Goal: Find specific fact: Find specific fact

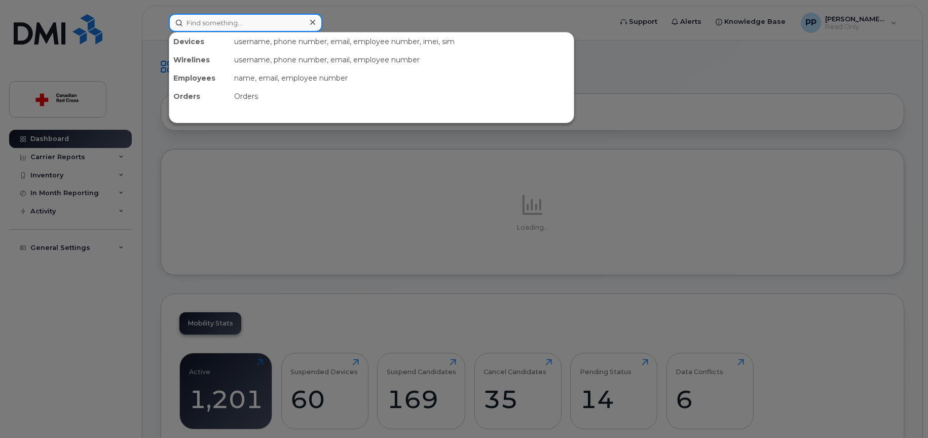
click at [241, 20] on input at bounding box center [246, 23] width 154 height 18
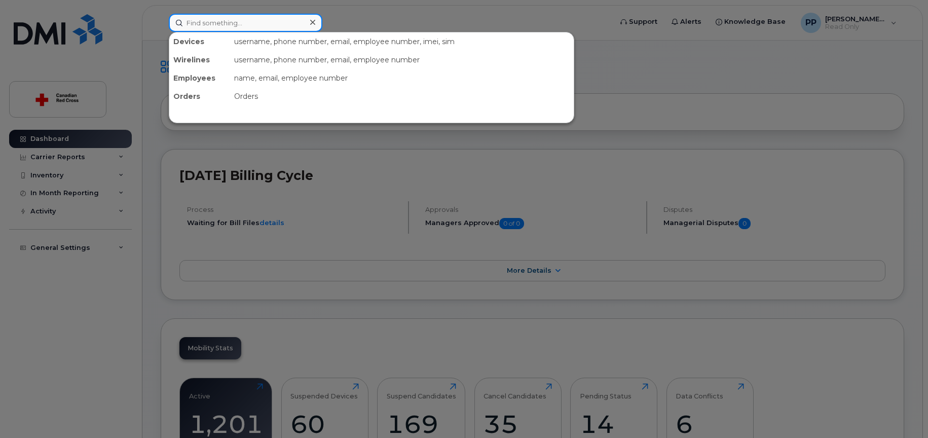
paste input "[PHONE_NUMBER]"
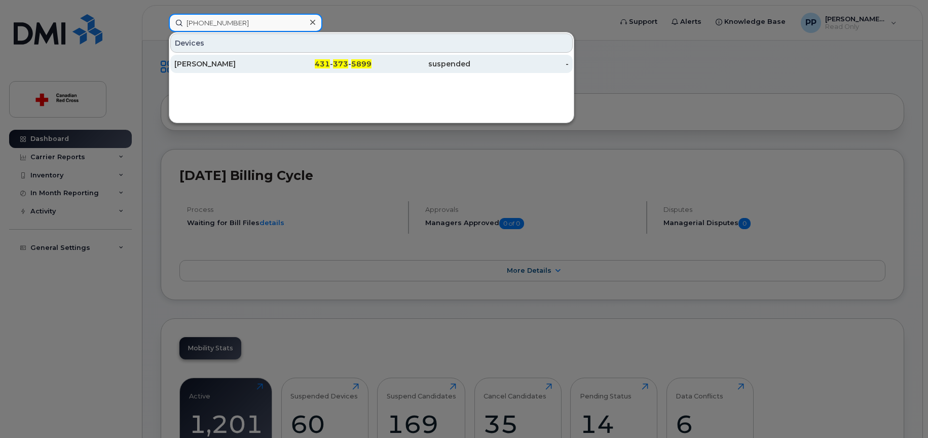
type input "[PHONE_NUMBER]"
click at [212, 65] on div "[PERSON_NAME]" at bounding box center [223, 64] width 99 height 10
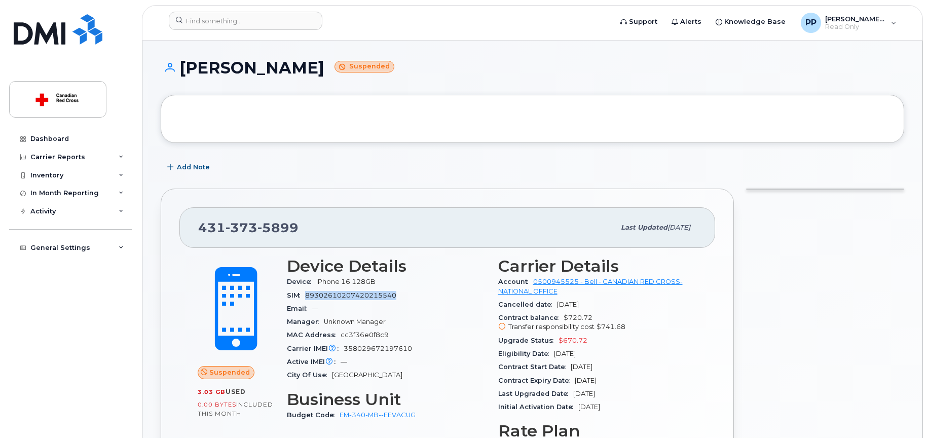
drag, startPoint x: 308, startPoint y: 295, endPoint x: 401, endPoint y: 295, distance: 93.8
click at [401, 295] on div "SIM [TECHNICAL_ID]" at bounding box center [386, 295] width 199 height 13
copy span "89302610207420215540"
